Goal: Task Accomplishment & Management: Use online tool/utility

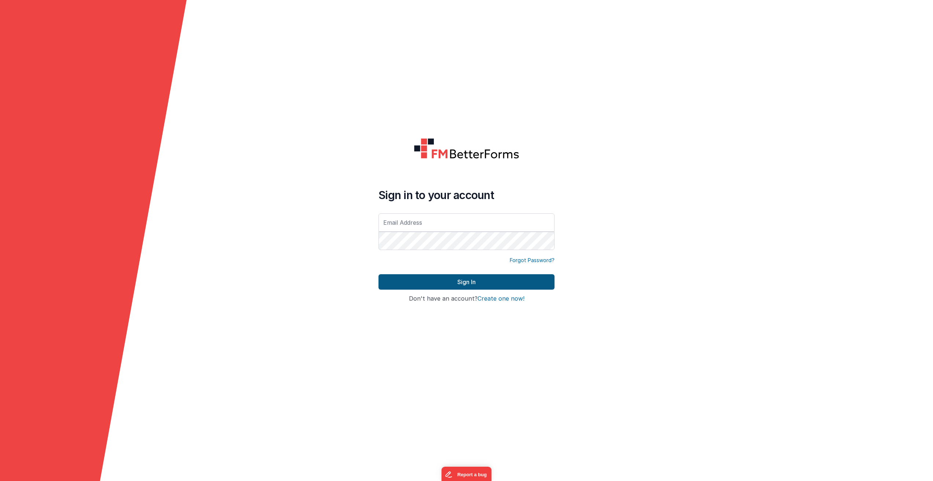
type input "[PERSON_NAME][EMAIL_ADDRESS][PERSON_NAME][DOMAIN_NAME]"
click at [464, 284] on button "Sign In" at bounding box center [466, 281] width 176 height 15
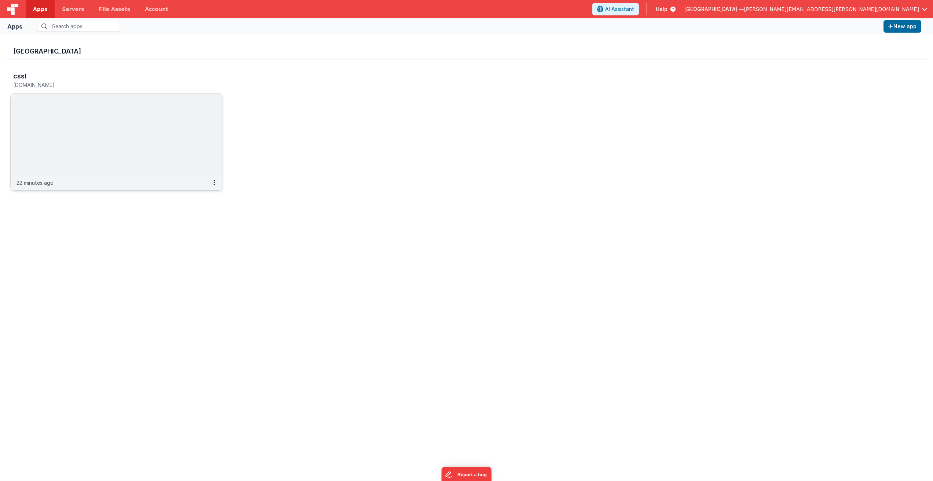
click at [173, 142] on img at bounding box center [117, 135] width 212 height 82
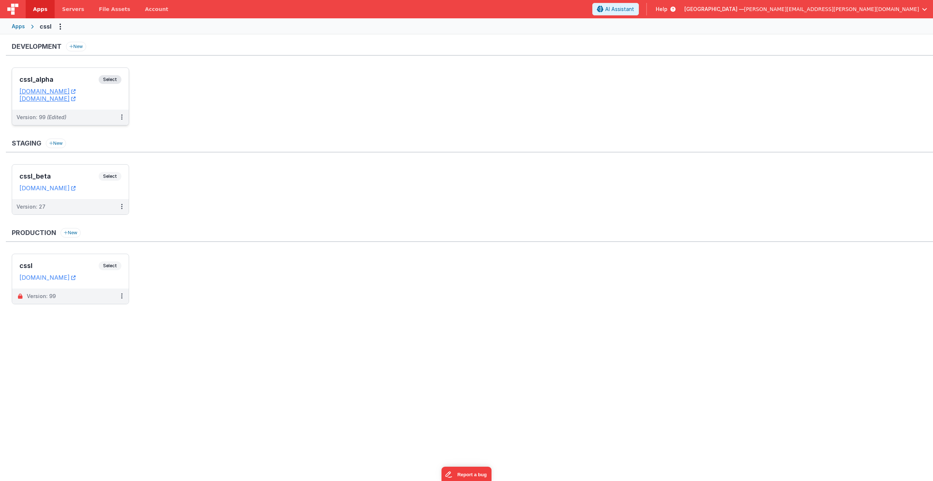
click at [111, 80] on span "Select" at bounding box center [110, 79] width 23 height 9
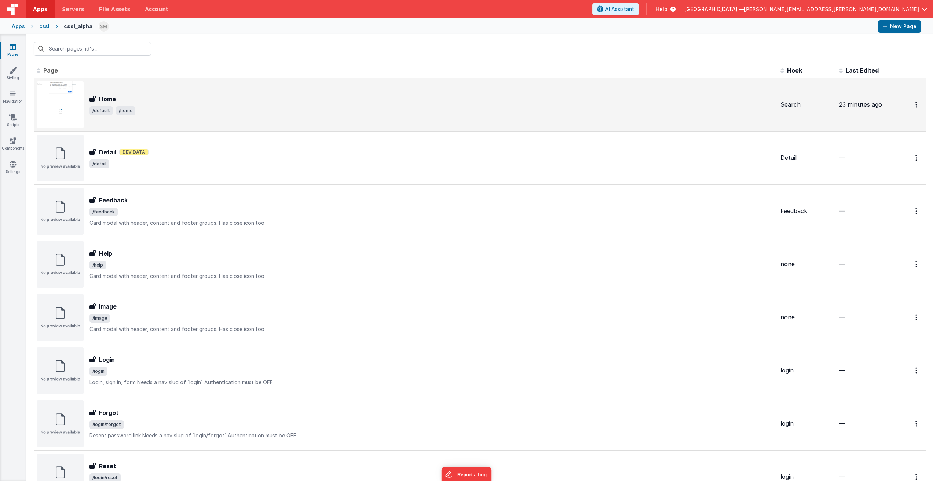
click at [206, 115] on div "Home Home /default /home" at bounding box center [406, 104] width 738 height 47
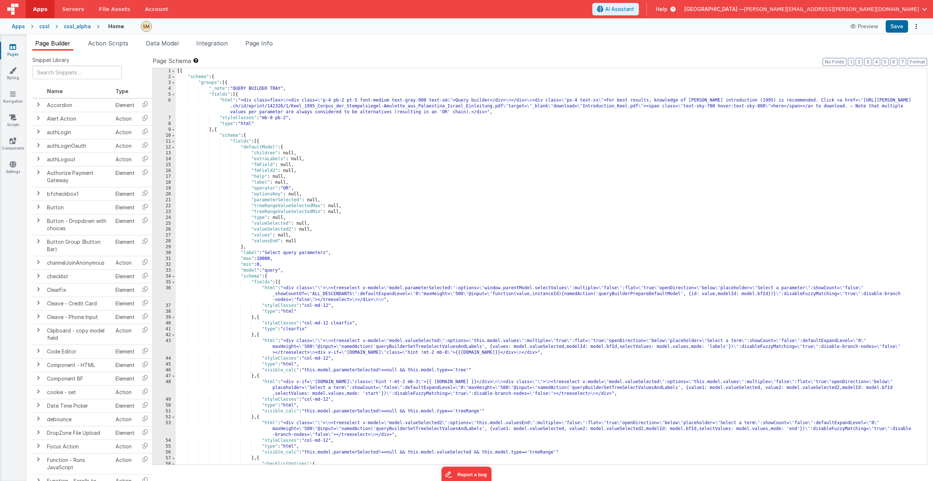
click at [271, 164] on div "[{ "schema" : { "groups" : [{ "_note" : "QUERY BUILDER TRAY" , "fields" : [{ "h…" at bounding box center [548, 272] width 745 height 408
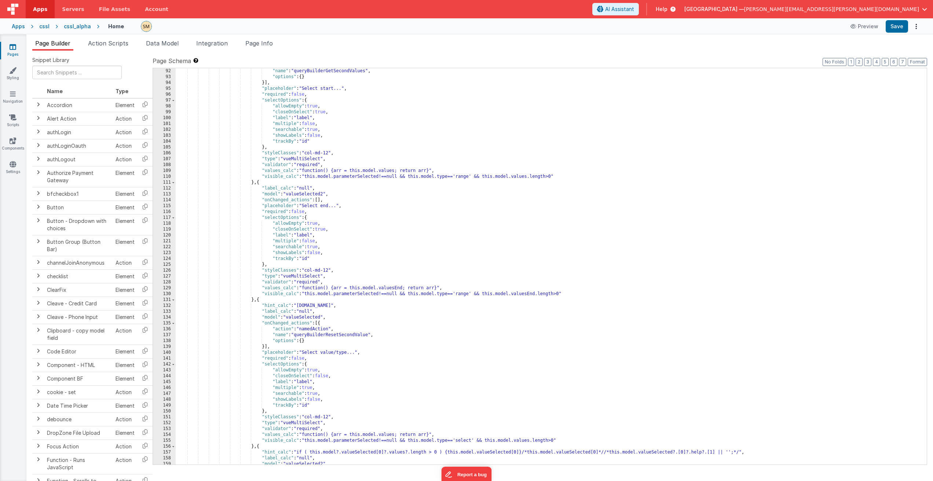
scroll to position [616, 0]
click at [334, 289] on div ""name" : "queryBuilderGetSecondValues" , "options" : { } }] , "placeholder" : "…" at bounding box center [548, 272] width 745 height 408
drag, startPoint x: 439, startPoint y: 287, endPoint x: 303, endPoint y: 290, distance: 135.3
click at [303, 289] on div ""name" : "queryBuilderGetSecondValues" , "options" : { } }] , "placeholder" : "…" at bounding box center [548, 272] width 745 height 408
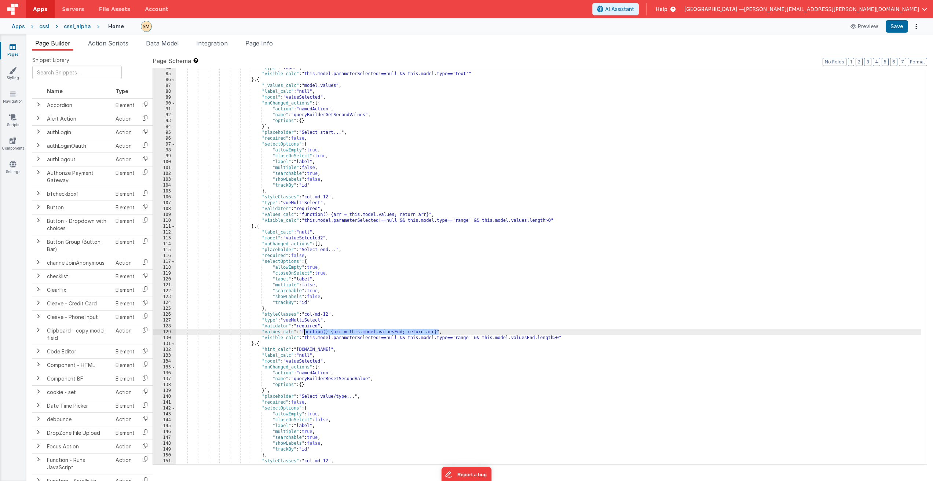
scroll to position [572, 0]
drag, startPoint x: 307, startPoint y: 338, endPoint x: 561, endPoint y: 336, distance: 254.1
click at [528, 289] on div ""type" : "input" , "visible_calc" : "this.model.parameterSelected!==null && thi…" at bounding box center [548, 269] width 745 height 408
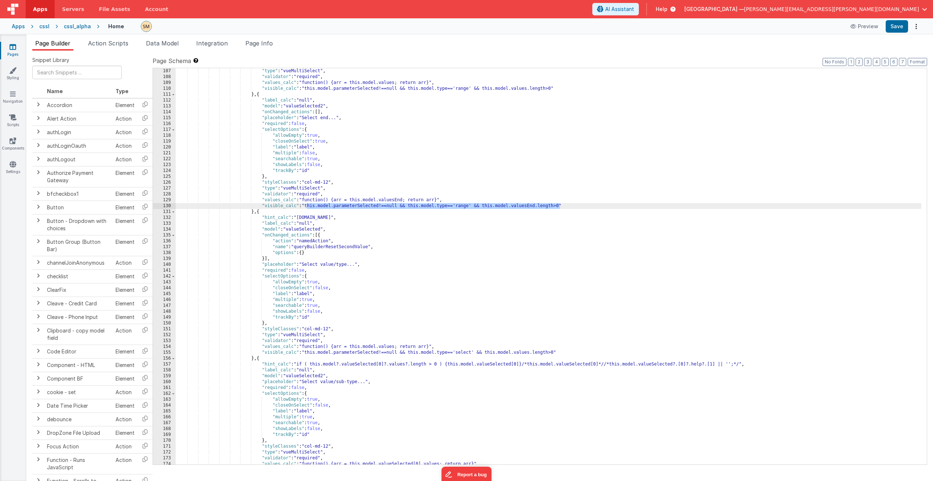
scroll to position [726, 0]
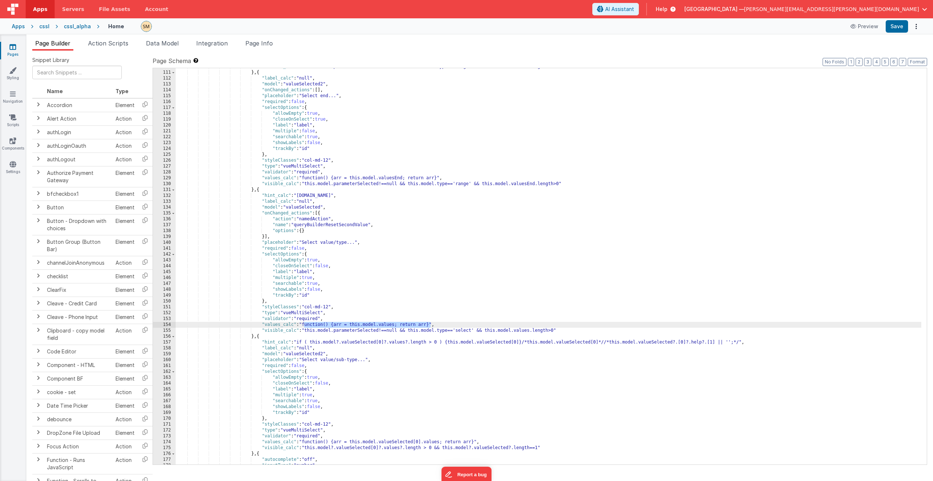
drag, startPoint x: 431, startPoint y: 325, endPoint x: 304, endPoint y: 325, distance: 126.9
click at [304, 289] on div ""visible_calc" : "this.model.parameterSelected!==null && this.model.type=='rang…" at bounding box center [548, 268] width 745 height 408
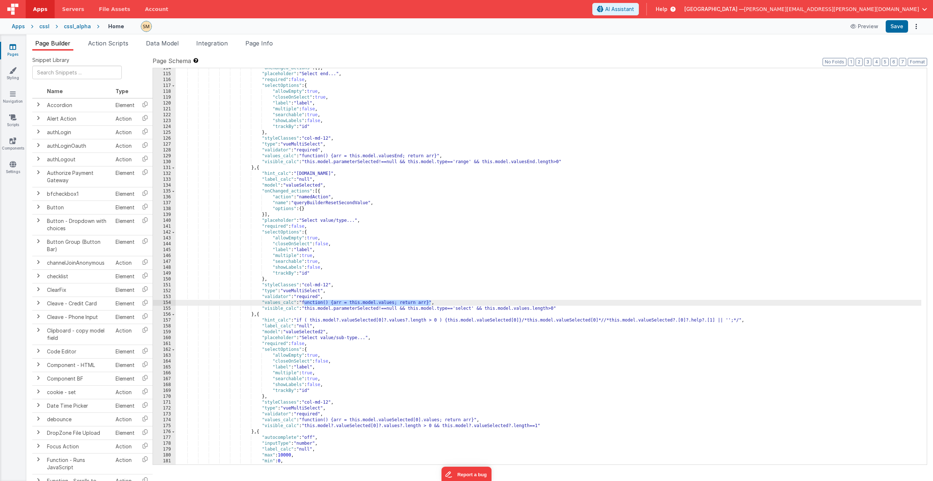
click at [449, 289] on div ""onChanged_actions" : [ ] , "placeholder" : "Select end..." , "required" : fals…" at bounding box center [548, 269] width 745 height 408
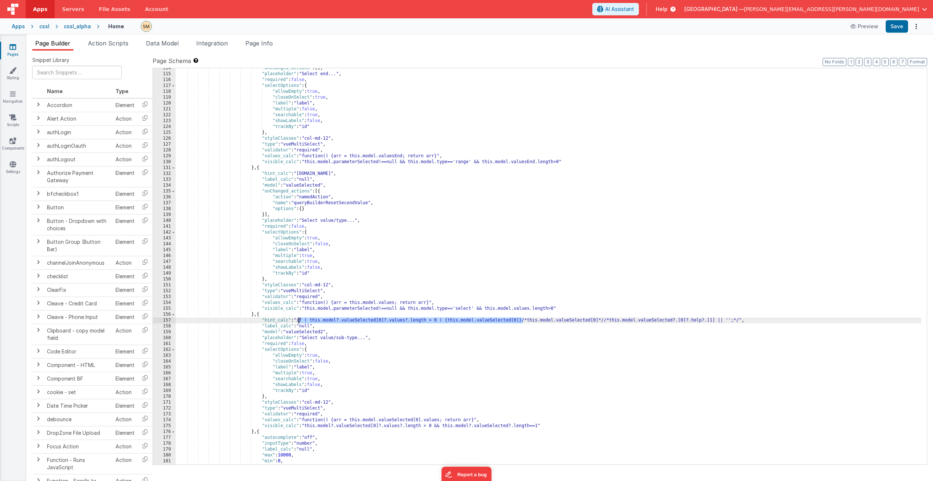
drag, startPoint x: 522, startPoint y: 322, endPoint x: 298, endPoint y: 320, distance: 224.4
click at [298, 289] on div ""onChanged_actions" : [ ] , "placeholder" : "Select end..." , "required" : fals…" at bounding box center [548, 269] width 745 height 408
click at [528, 26] on button "Save" at bounding box center [897, 26] width 22 height 12
click at [329, 289] on div ""onChanged_actions" : [ ] , "placeholder" : "Select end..." , "required" : fals…" at bounding box center [548, 269] width 745 height 408
click at [306, 289] on div ""onChanged_actions" : [ ] , "placeholder" : "Select end..." , "required" : fals…" at bounding box center [548, 269] width 745 height 408
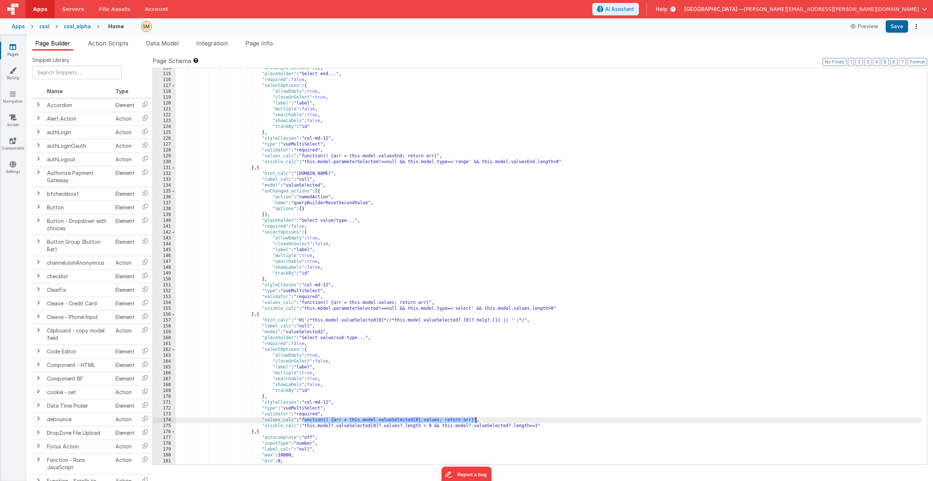
drag, startPoint x: 304, startPoint y: 420, endPoint x: 475, endPoint y: 421, distance: 170.9
click at [475, 289] on div ""onChanged_actions" : [ ] , "placeholder" : "Select end..." , "required" : fals…" at bounding box center [548, 269] width 745 height 408
drag, startPoint x: 299, startPoint y: 321, endPoint x: 309, endPoint y: 319, distance: 10.1
click at [309, 289] on div ""onChanged_actions" : [ ] , "placeholder" : "Select end..." , "required" : fals…" at bounding box center [548, 269] width 745 height 408
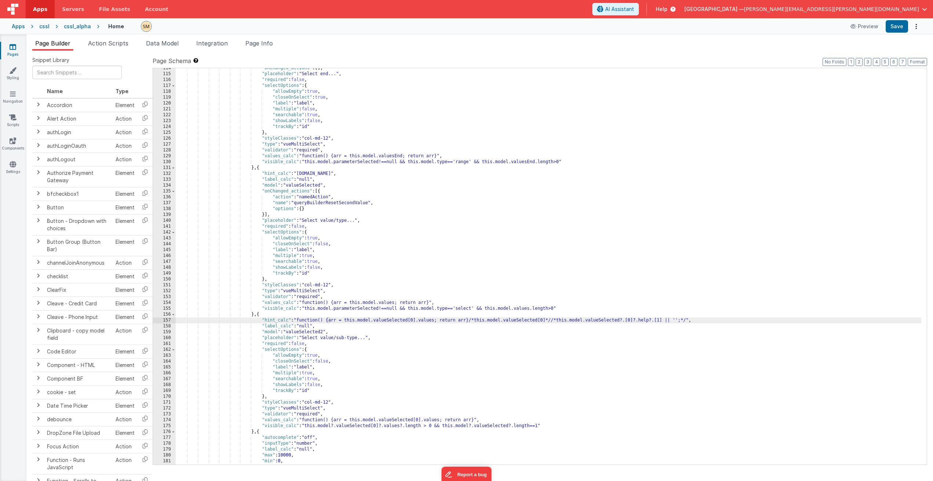
click at [427, 289] on div ""onChanged_actions" : [ ] , "placeholder" : "Select end..." , "required" : fals…" at bounding box center [548, 269] width 745 height 408
click at [333, 289] on div ""onChanged_actions" : [ ] , "placeholder" : "Select end..." , "required" : fals…" at bounding box center [548, 269] width 745 height 408
click at [476, 289] on div ""onChanged_actions" : [ ] , "placeholder" : "Select end..." , "required" : fals…" at bounding box center [548, 269] width 745 height 408
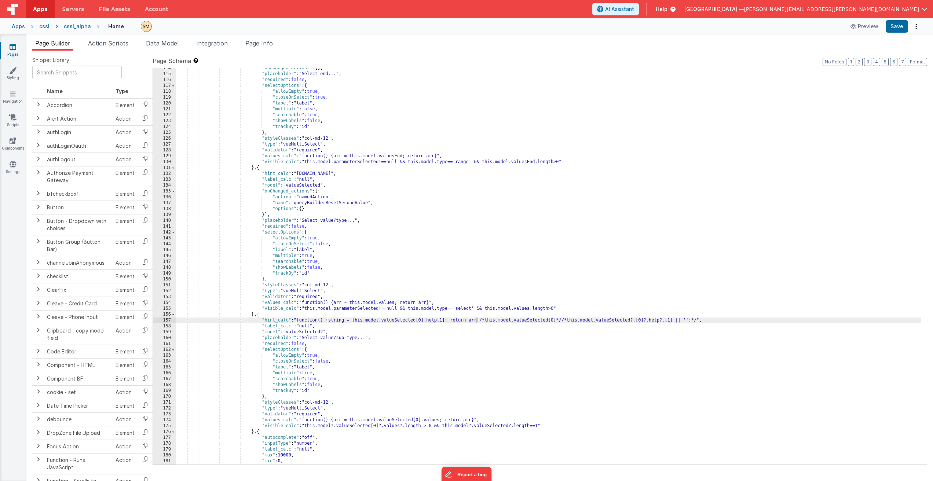
click at [476, 289] on div ""onChanged_actions" : [ ] , "placeholder" : "Select end..." , "required" : fals…" at bounding box center [548, 269] width 745 height 408
click at [528, 28] on button "Save" at bounding box center [897, 26] width 22 height 12
click at [488, 289] on div ""onChanged_actions" : [ ] , "placeholder" : "Select end..." , "required" : fals…" at bounding box center [548, 269] width 745 height 408
drag, startPoint x: 488, startPoint y: 321, endPoint x: 705, endPoint y: 322, distance: 216.4
click at [528, 289] on div ""onChanged_actions" : [ ] , "placeholder" : "Select end..." , "required" : fals…" at bounding box center [548, 269] width 745 height 408
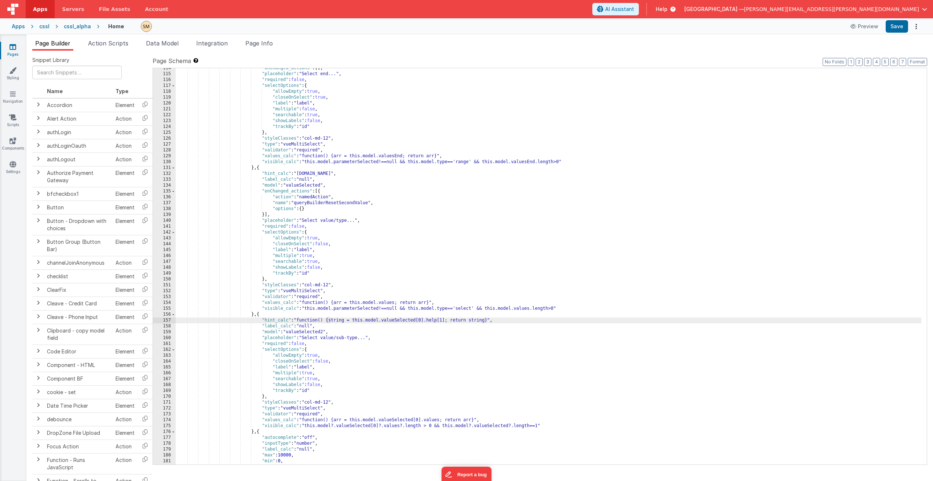
click at [299, 289] on div ""onChanged_actions" : [ ] , "placeholder" : "Select end..." , "required" : fals…" at bounding box center [548, 269] width 745 height 408
click at [331, 289] on div ""onChanged_actions" : [ ] , "placeholder" : "Select end..." , "required" : fals…" at bounding box center [548, 269] width 745 height 408
click at [499, 289] on div ""onChanged_actions" : [ ] , "placeholder" : "Select end..." , "required" : fals…" at bounding box center [548, 269] width 745 height 408
click at [514, 289] on div ""onChanged_actions" : [ ] , "placeholder" : "Select end..." , "required" : fals…" at bounding box center [548, 269] width 745 height 408
click at [513, 289] on div ""onChanged_actions" : [ ] , "placeholder" : "Select end..." , "required" : fals…" at bounding box center [548, 269] width 745 height 408
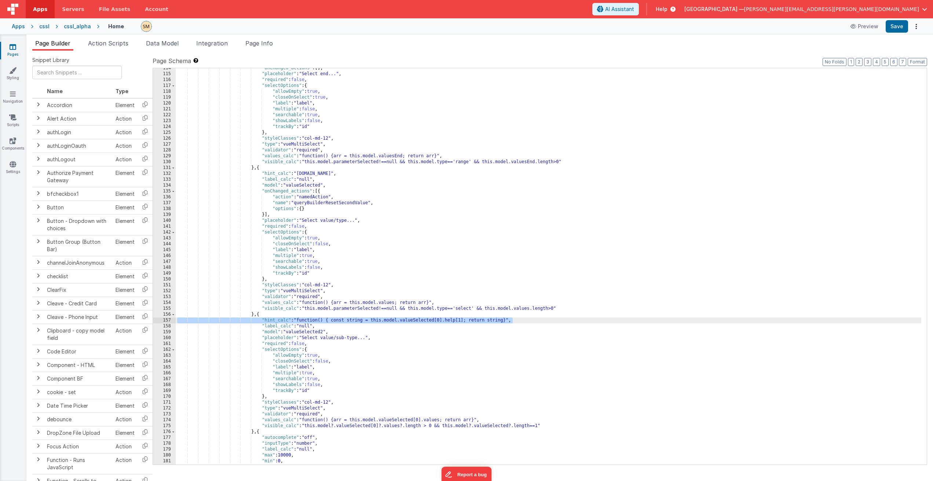
drag, startPoint x: 513, startPoint y: 321, endPoint x: 261, endPoint y: 321, distance: 251.2
click at [261, 289] on div ""onChanged_actions" : [ ] , "placeholder" : "Select end..." , "required" : fals…" at bounding box center [548, 269] width 745 height 408
click at [528, 28] on button "Save" at bounding box center [897, 26] width 22 height 12
